Goal: Transaction & Acquisition: Purchase product/service

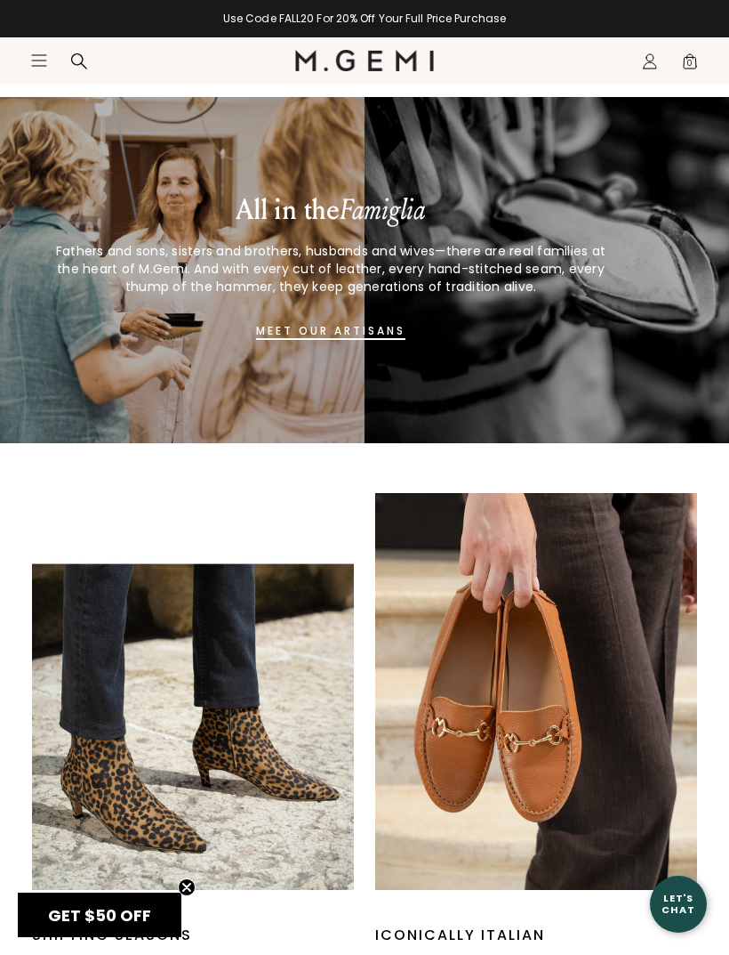
scroll to position [1347, 0]
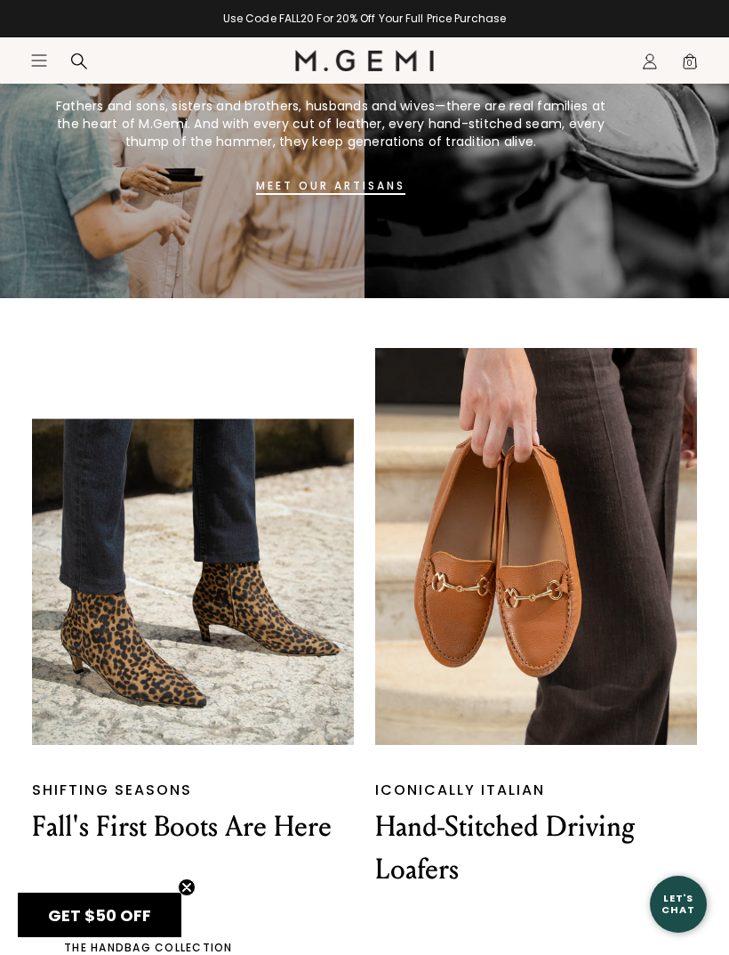
click at [38, 60] on icon "Open site menu" at bounding box center [39, 60] width 14 height 11
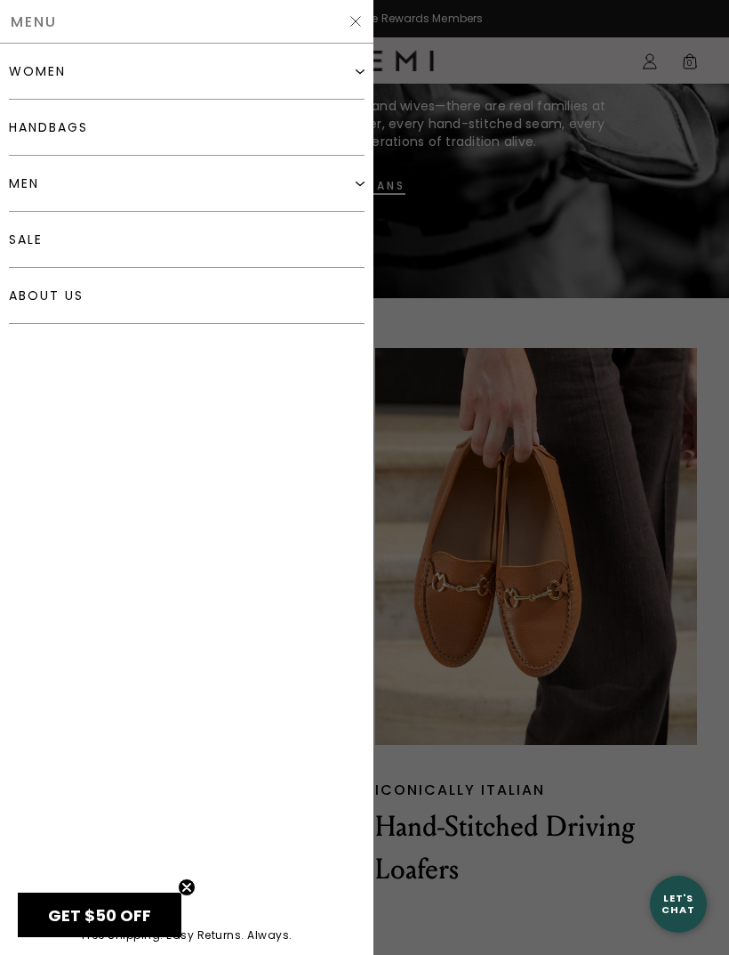
click at [77, 65] on div "women" at bounding box center [187, 72] width 356 height 56
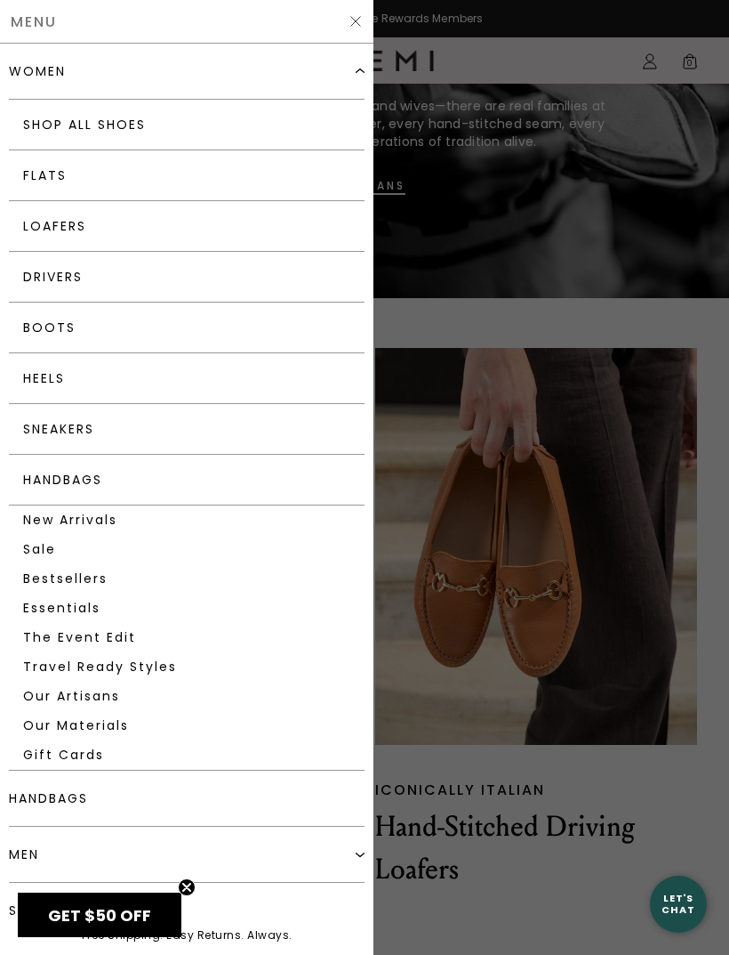
click at [114, 520] on link "New Arrivals" at bounding box center [187, 519] width 356 height 29
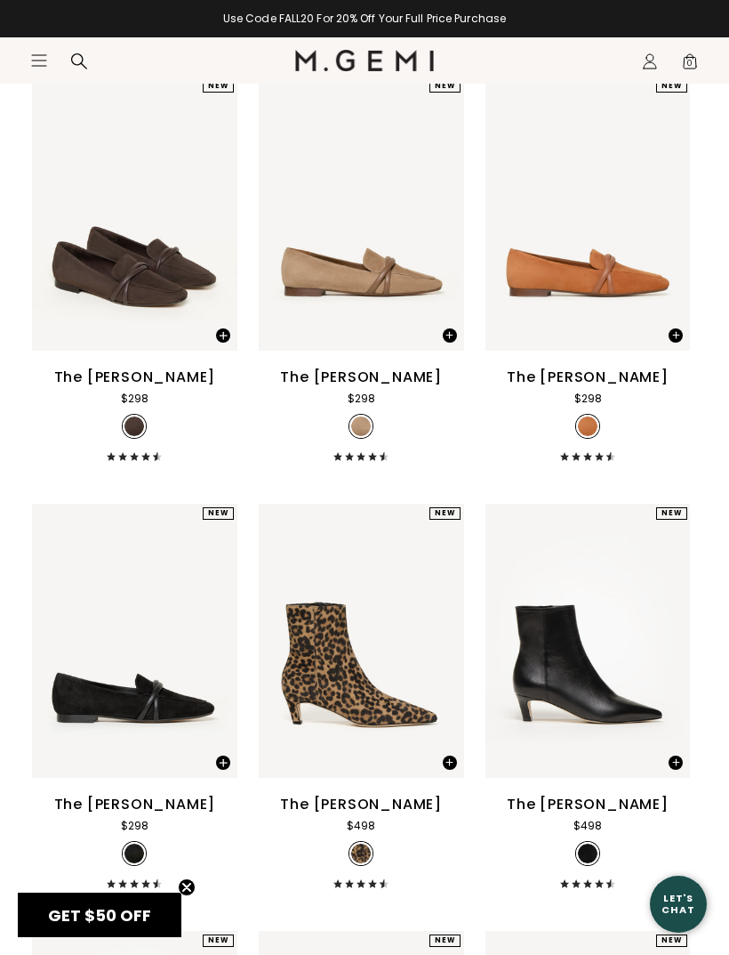
scroll to position [5176, 0]
